Goal: Find specific page/section: Find specific page/section

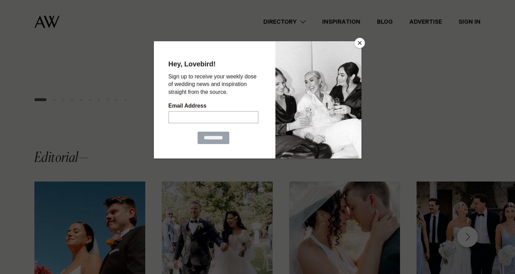
scroll to position [424, 0]
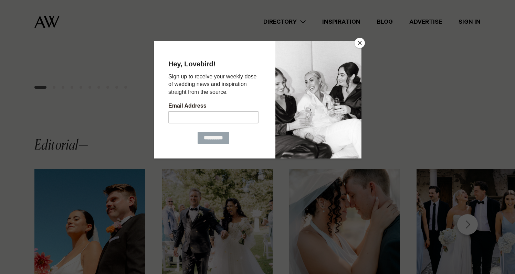
click at [361, 43] on button "Close" at bounding box center [360, 43] width 10 height 10
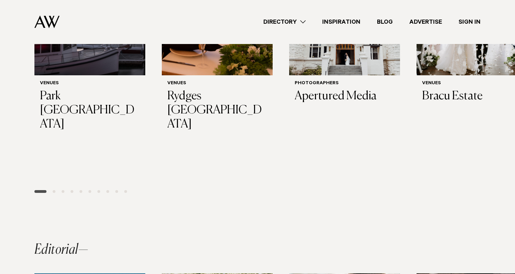
scroll to position [319, 0]
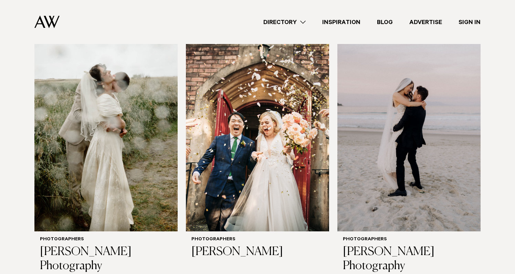
scroll to position [241, 0]
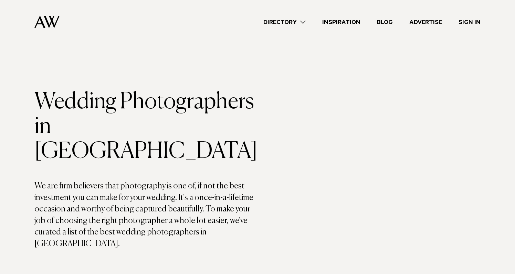
scroll to position [0, 0]
click at [290, 23] on link "Directory" at bounding box center [284, 22] width 59 height 9
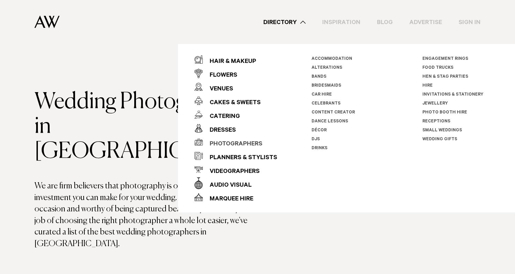
click at [231, 143] on div "Photographers" at bounding box center [233, 145] width 60 height 14
